Goal: Check status

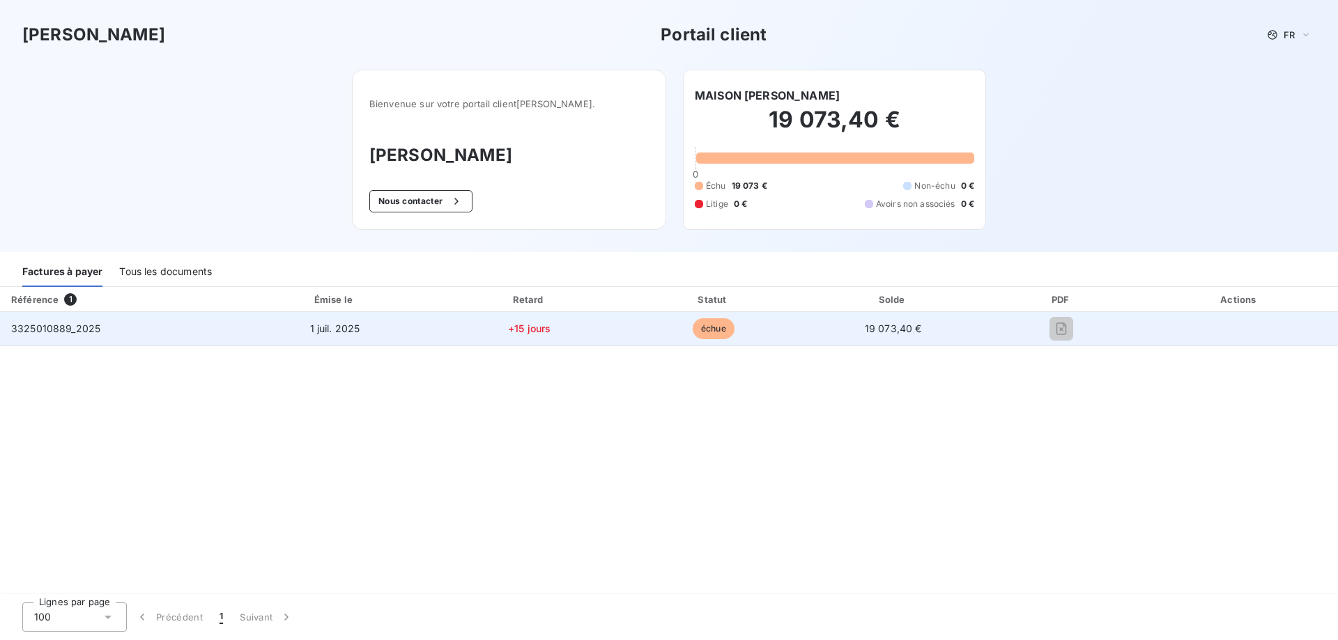
click at [693, 334] on span "échue" at bounding box center [714, 328] width 42 height 21
click at [479, 335] on td "+15 jours" at bounding box center [529, 328] width 186 height 33
click at [320, 337] on td "1 juil. 2025" at bounding box center [334, 328] width 203 height 33
click at [199, 327] on td "3325010889_2025" at bounding box center [116, 328] width 233 height 33
drag, startPoint x: 99, startPoint y: 322, endPoint x: 448, endPoint y: 261, distance: 354.4
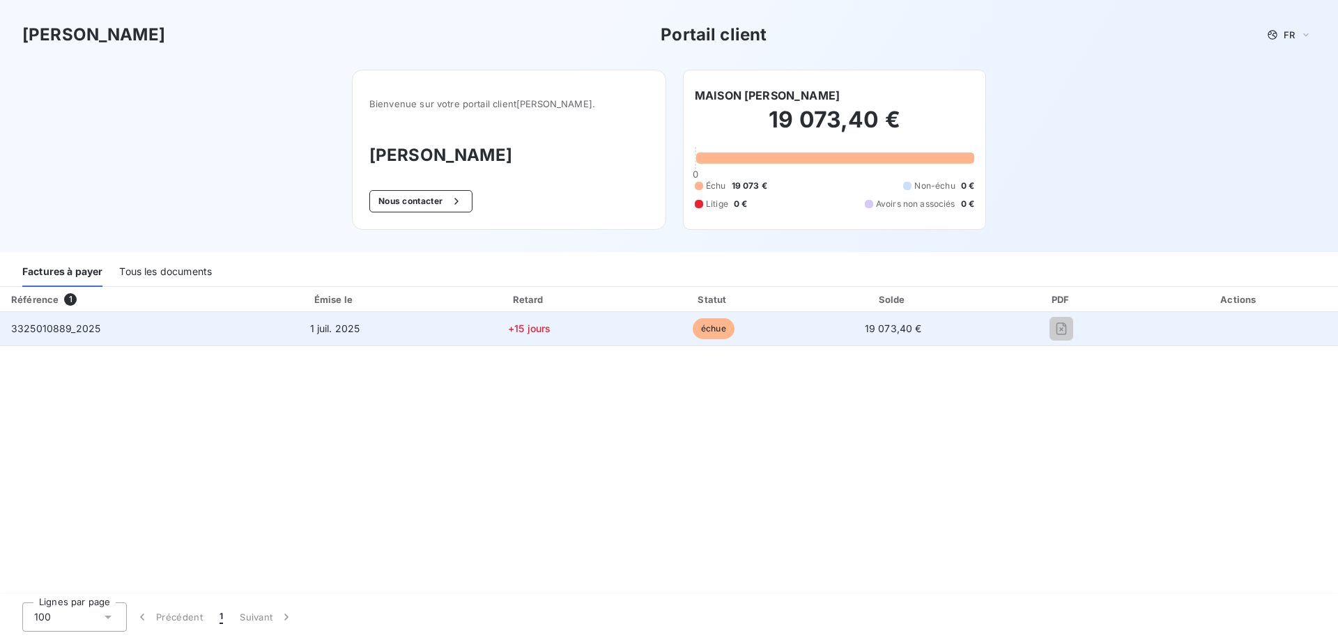
click at [98, 319] on td "3325010889_2025" at bounding box center [116, 328] width 233 height 33
click at [868, 318] on td "19 073,40 €" at bounding box center [892, 328] width 177 height 33
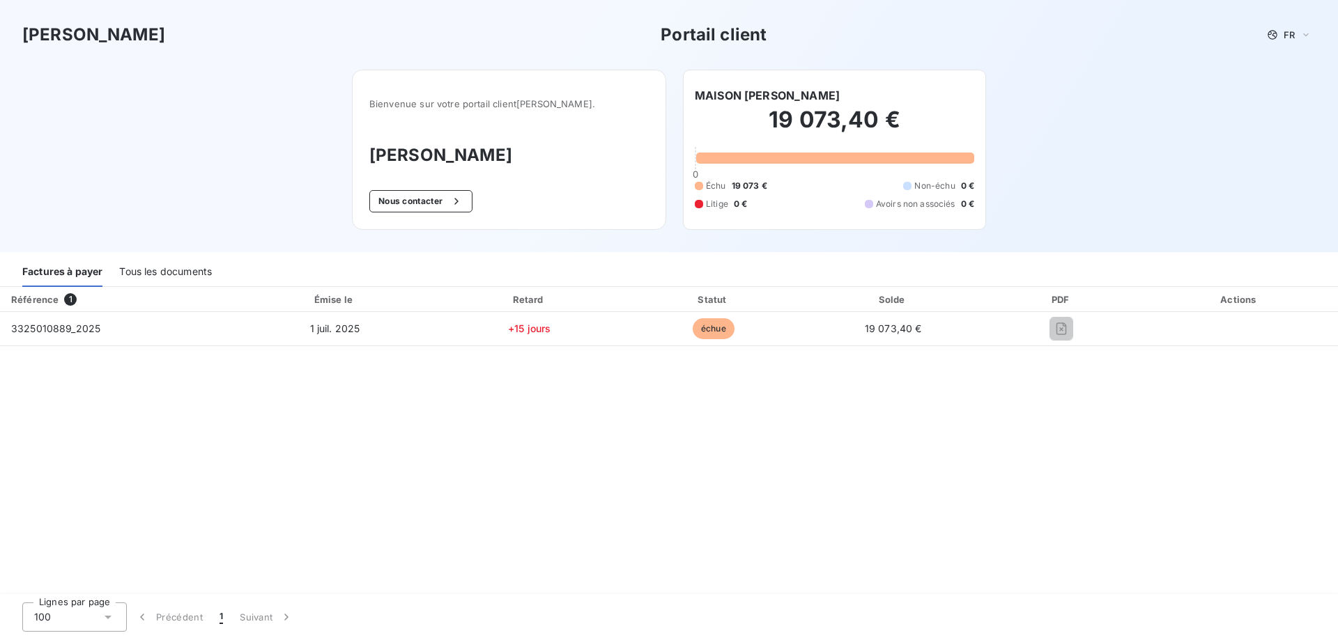
drag, startPoint x: 886, startPoint y: 328, endPoint x: 1072, endPoint y: 302, distance: 187.9
click at [893, 328] on span "19 073,40 €" at bounding box center [893, 329] width 57 height 12
